Goal: Task Accomplishment & Management: Manage account settings

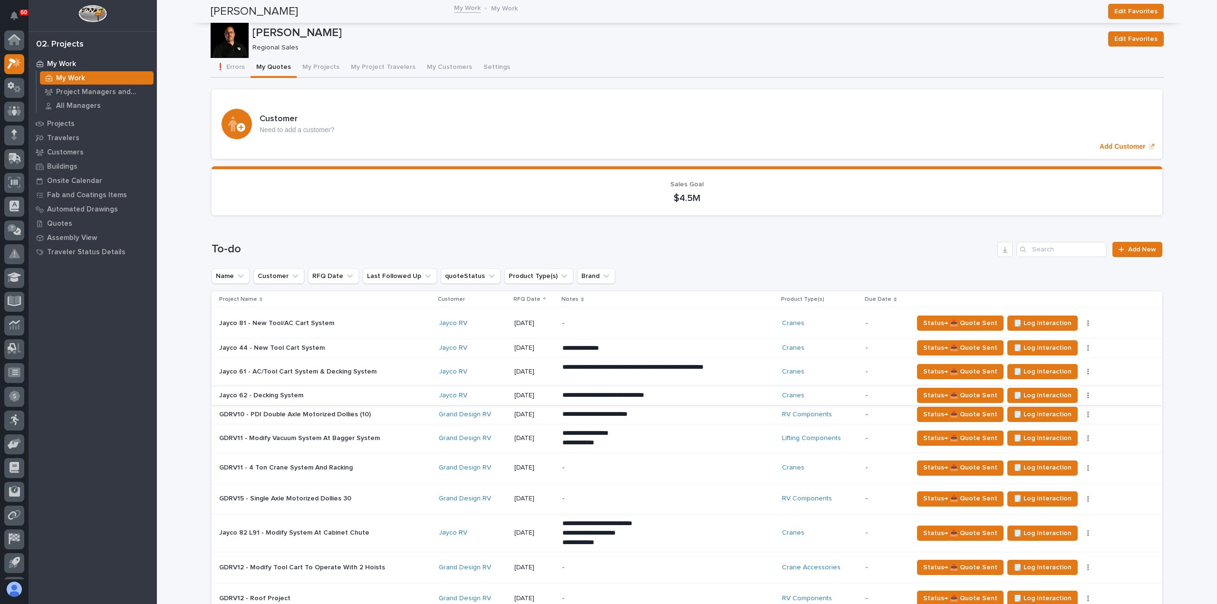
scroll to position [21, 0]
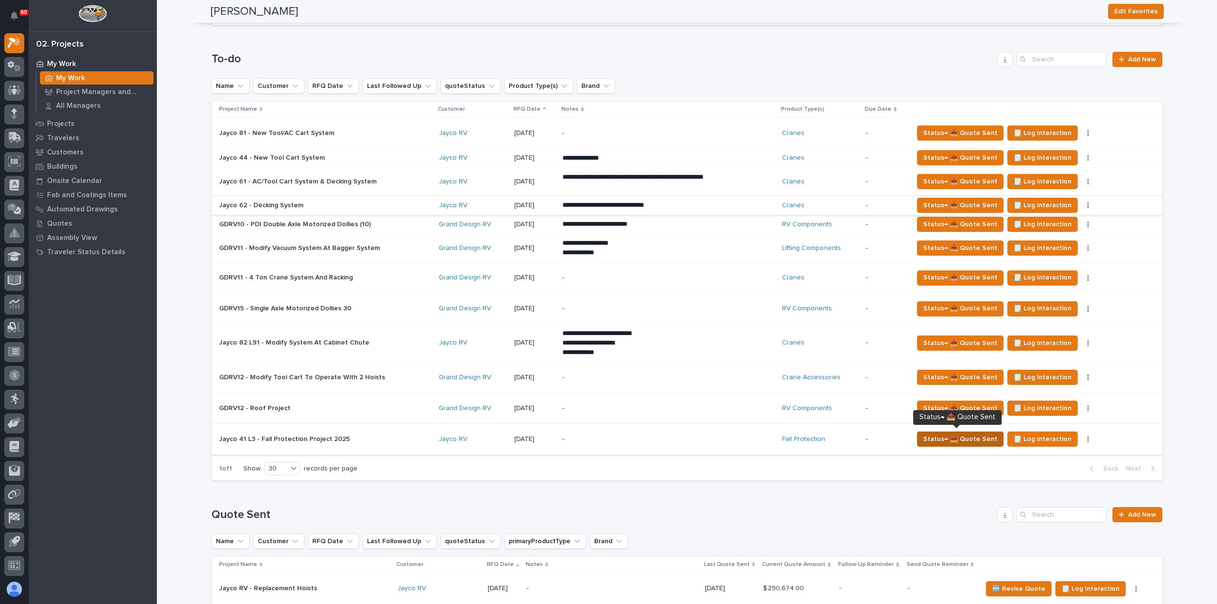
click at [951, 434] on span "Status→ 📤 Quote Sent" at bounding box center [960, 439] width 74 height 11
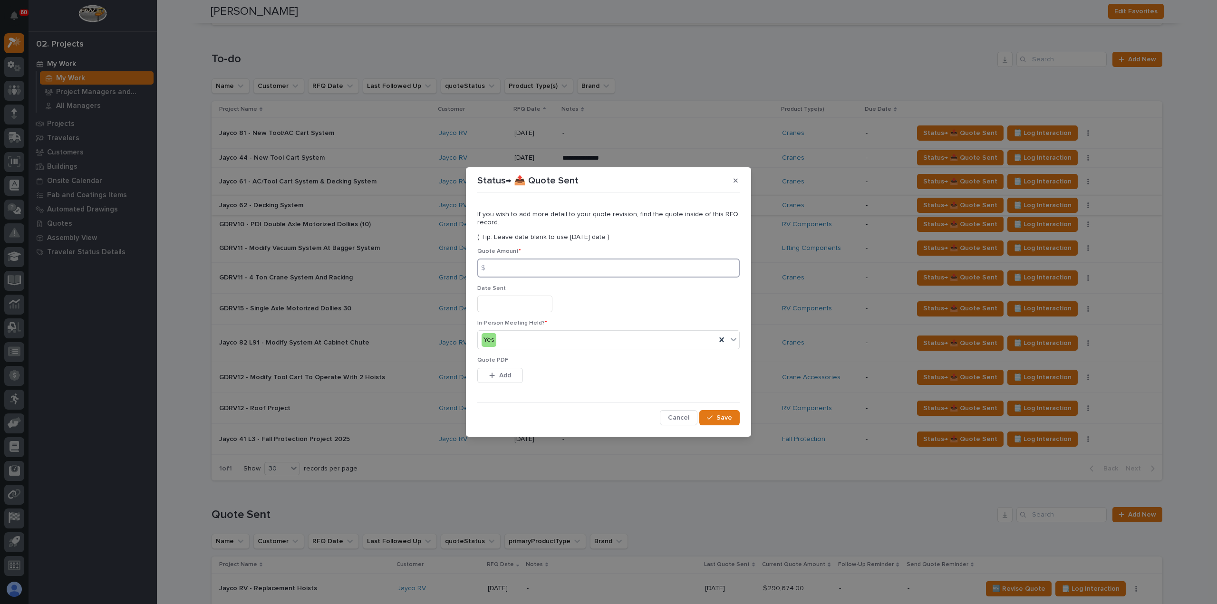
click at [512, 269] on input at bounding box center [608, 268] width 262 height 19
type input "24377"
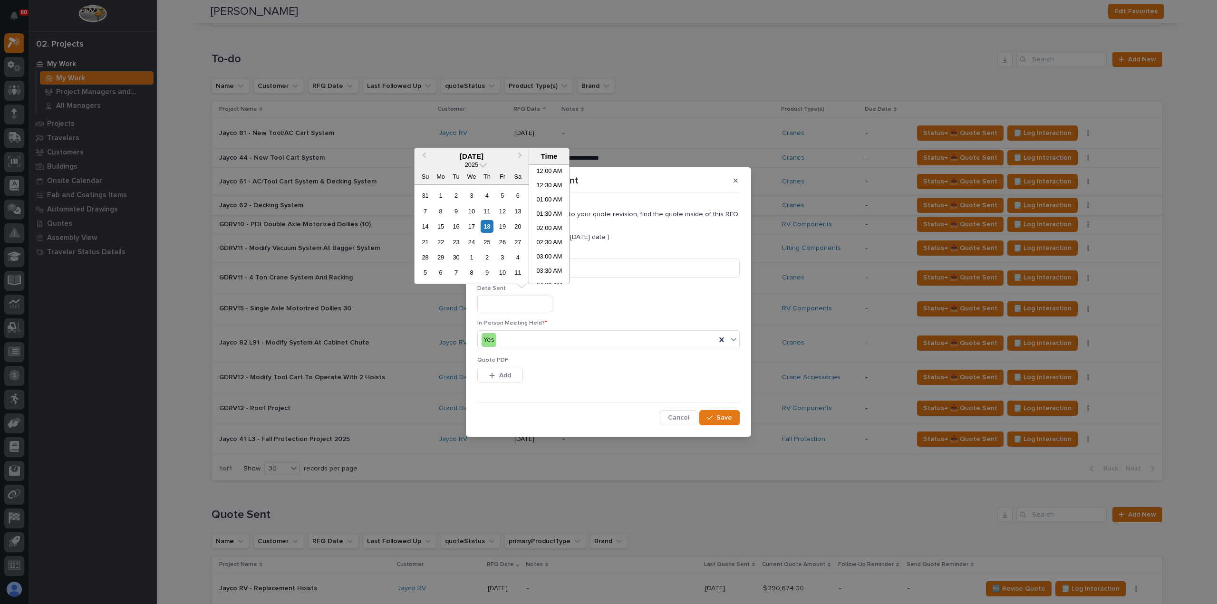
click at [534, 310] on input "text" at bounding box center [514, 304] width 75 height 17
click at [487, 226] on div "18" at bounding box center [487, 226] width 13 height 13
type input "**********"
click at [488, 228] on div "18" at bounding box center [487, 226] width 13 height 13
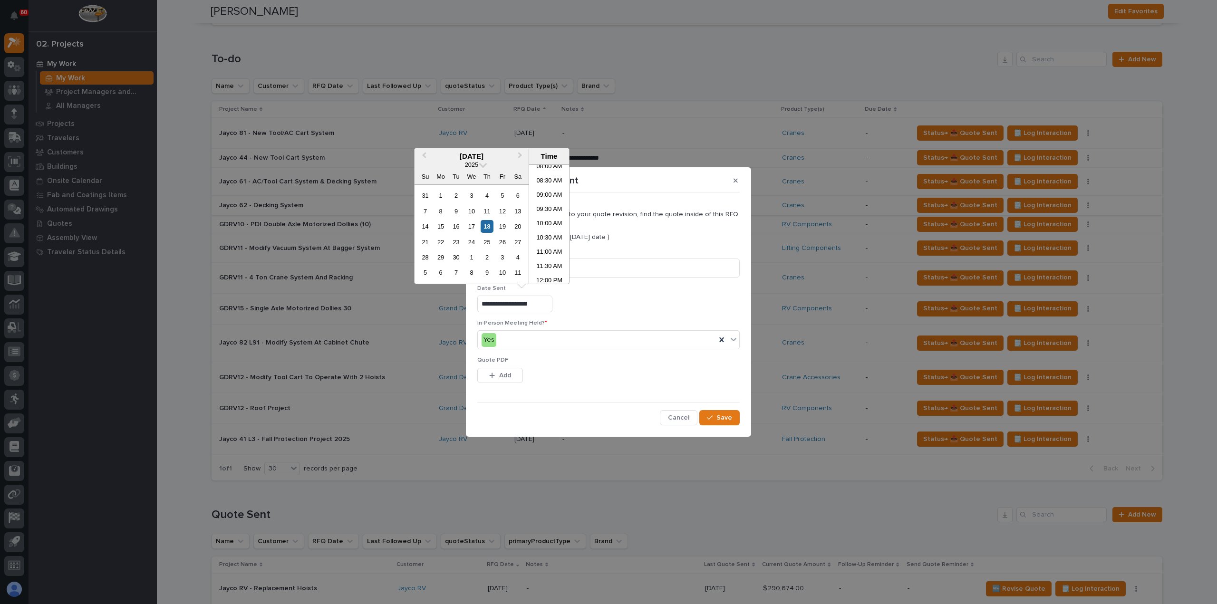
click at [624, 309] on div "**********" at bounding box center [608, 304] width 262 height 17
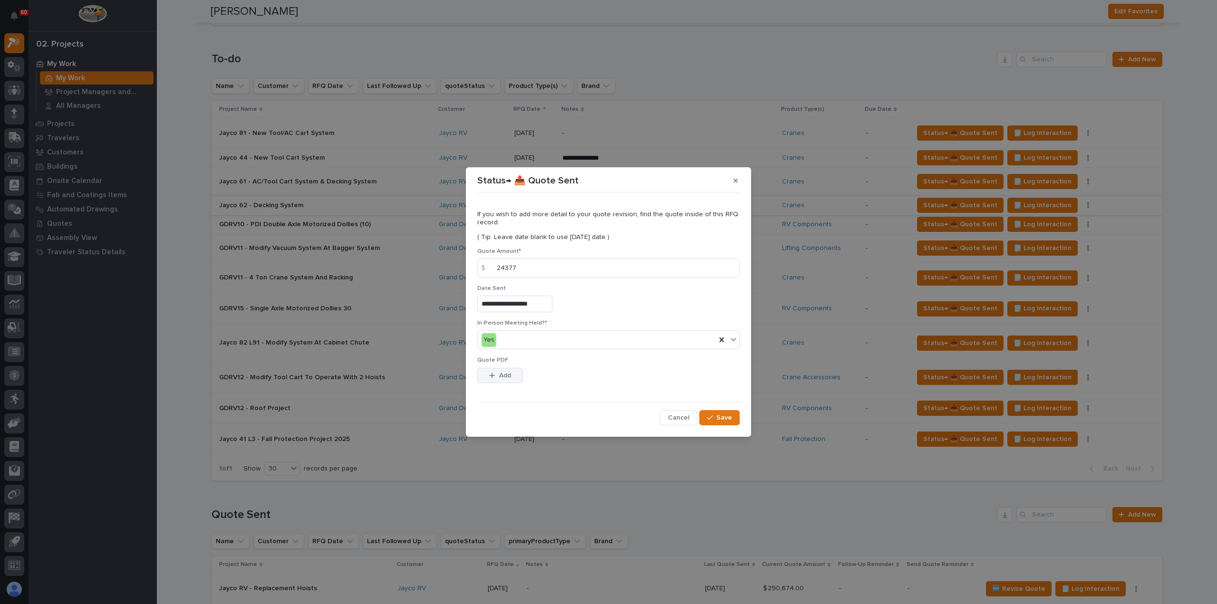
click at [509, 378] on span "Add" at bounding box center [505, 375] width 12 height 9
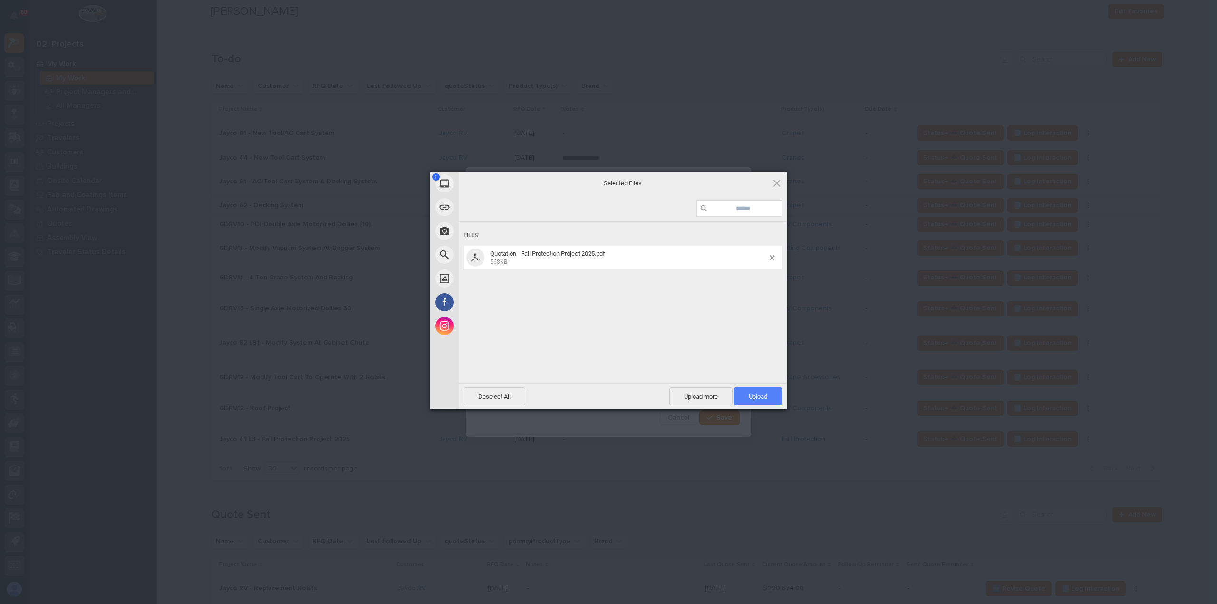
click at [757, 401] on span "Upload 1" at bounding box center [758, 397] width 48 height 18
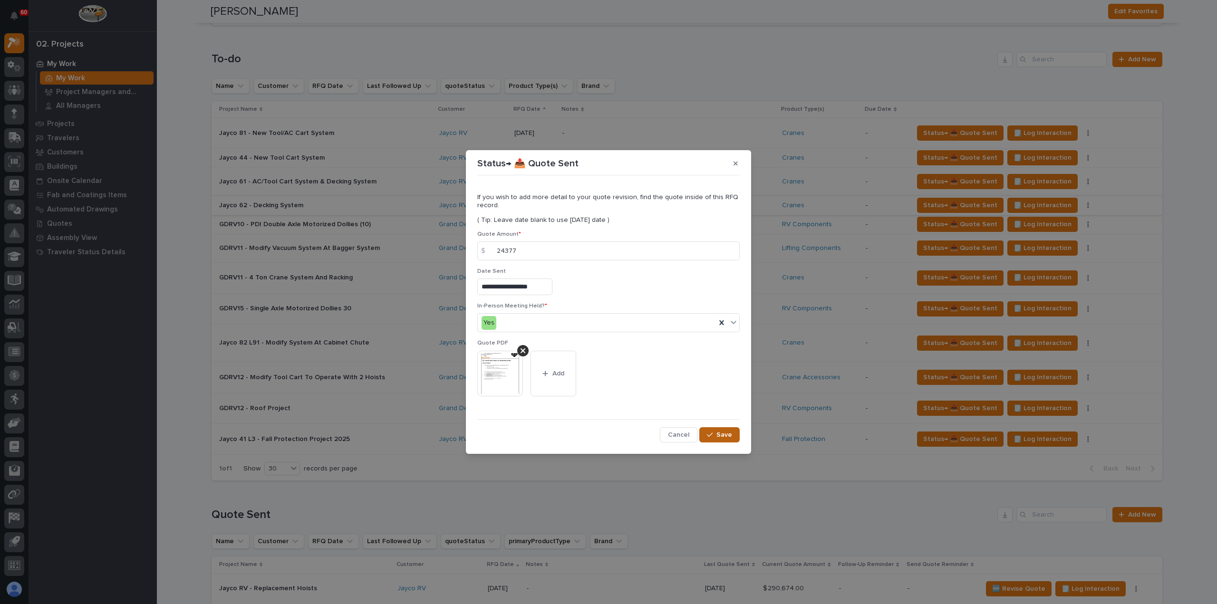
click at [710, 435] on icon "button" at bounding box center [710, 435] width 6 height 7
